Goal: Find specific page/section: Find specific page/section

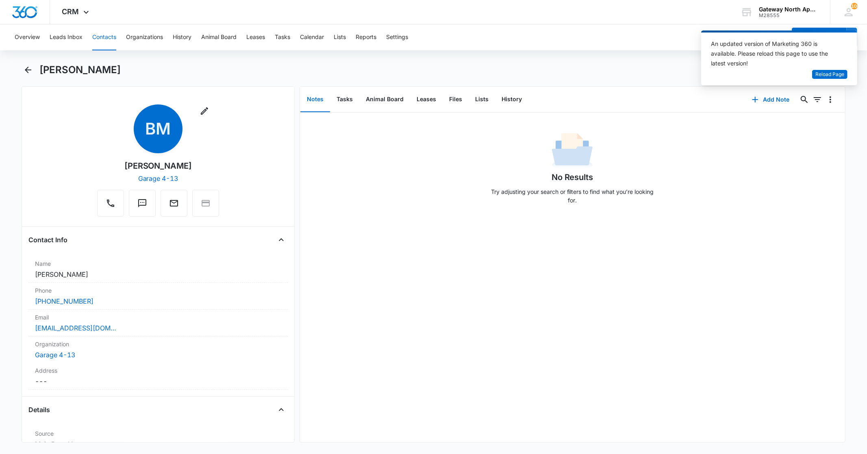
scroll to position [1173, 0]
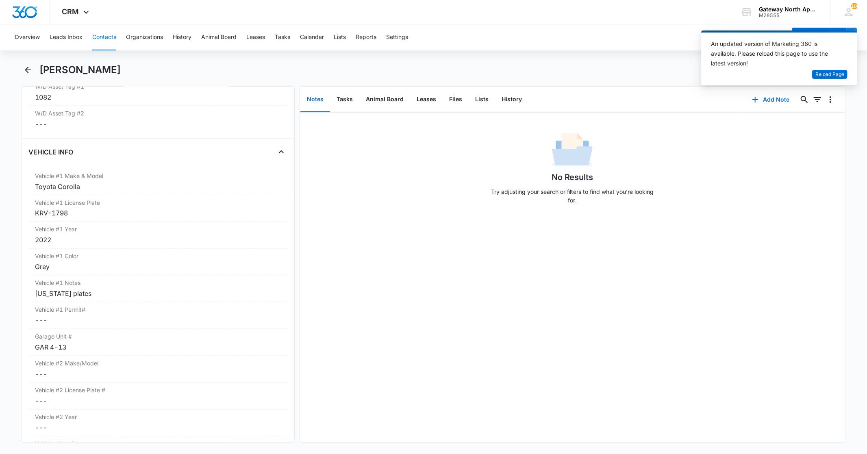
click at [35, 72] on div "[PERSON_NAME]" at bounding box center [433, 74] width 823 height 23
click at [25, 72] on icon "Back" at bounding box center [28, 70] width 10 height 10
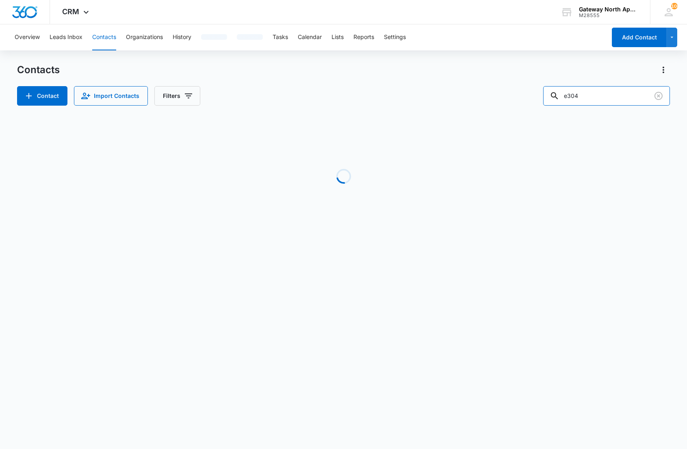
drag, startPoint x: 593, startPoint y: 99, endPoint x: 516, endPoint y: 82, distance: 78.5
click at [516, 82] on div "Contacts Contact Import Contacts Filters e304" at bounding box center [343, 84] width 652 height 42
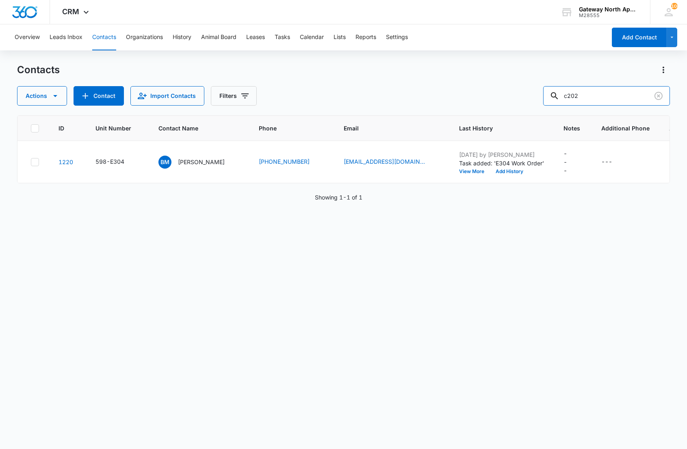
type input "c202"
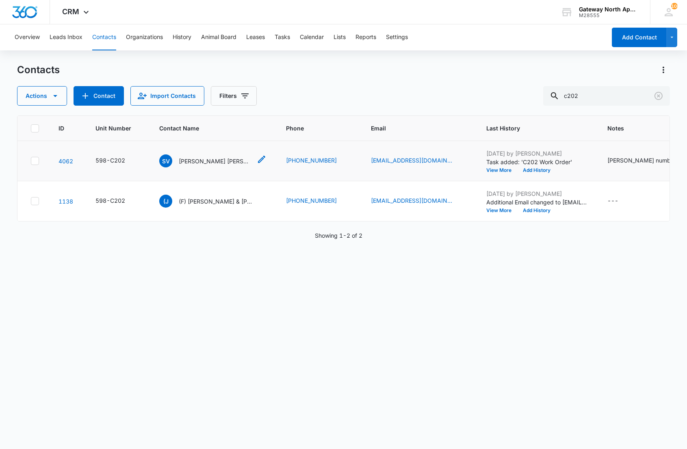
click at [213, 157] on p "Suzanne VanHorne Gregory Munn & Chris Munn" at bounding box center [215, 161] width 73 height 9
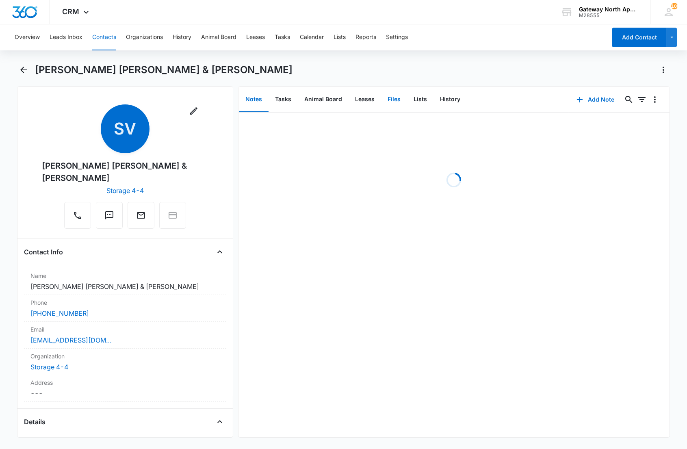
click at [386, 100] on button "Files" at bounding box center [394, 99] width 26 height 25
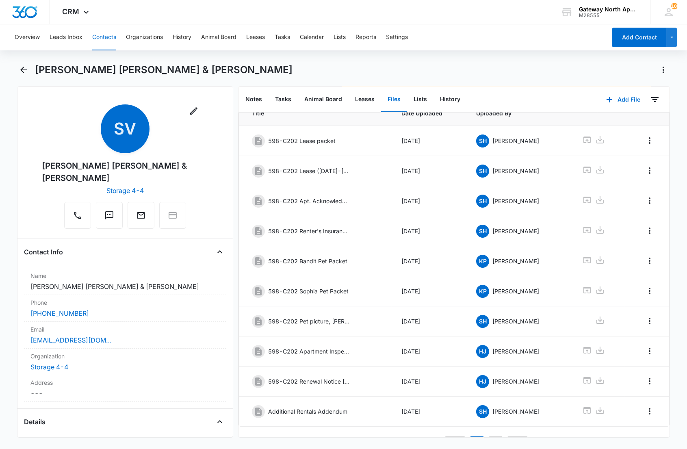
scroll to position [56, 0]
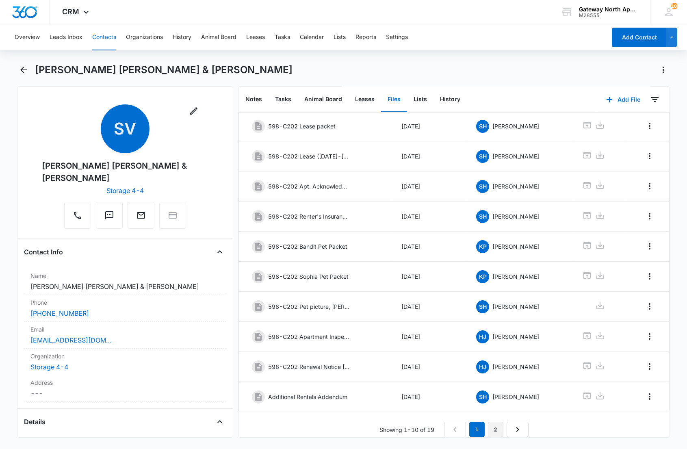
click at [490, 423] on link "2" at bounding box center [495, 429] width 15 height 15
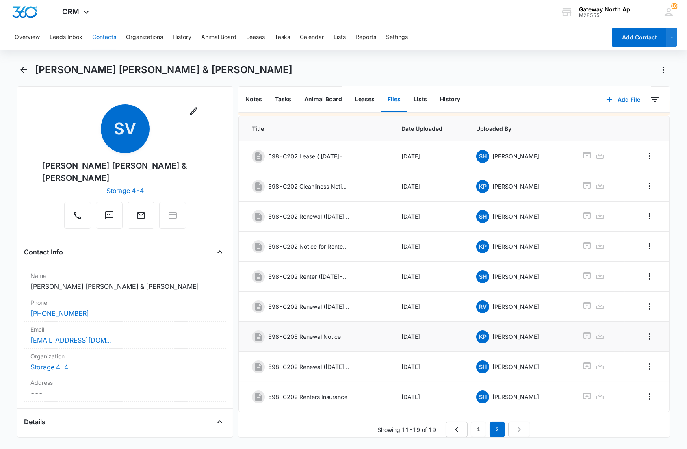
scroll to position [0, 0]
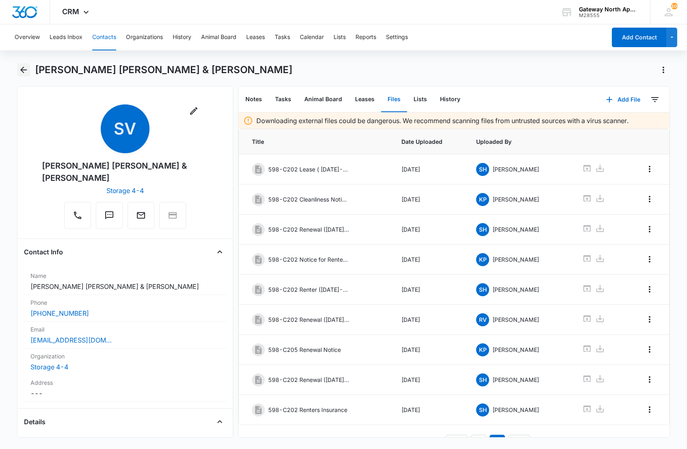
click at [20, 72] on icon "Back" at bounding box center [24, 70] width 10 height 10
